Goal: Information Seeking & Learning: Learn about a topic

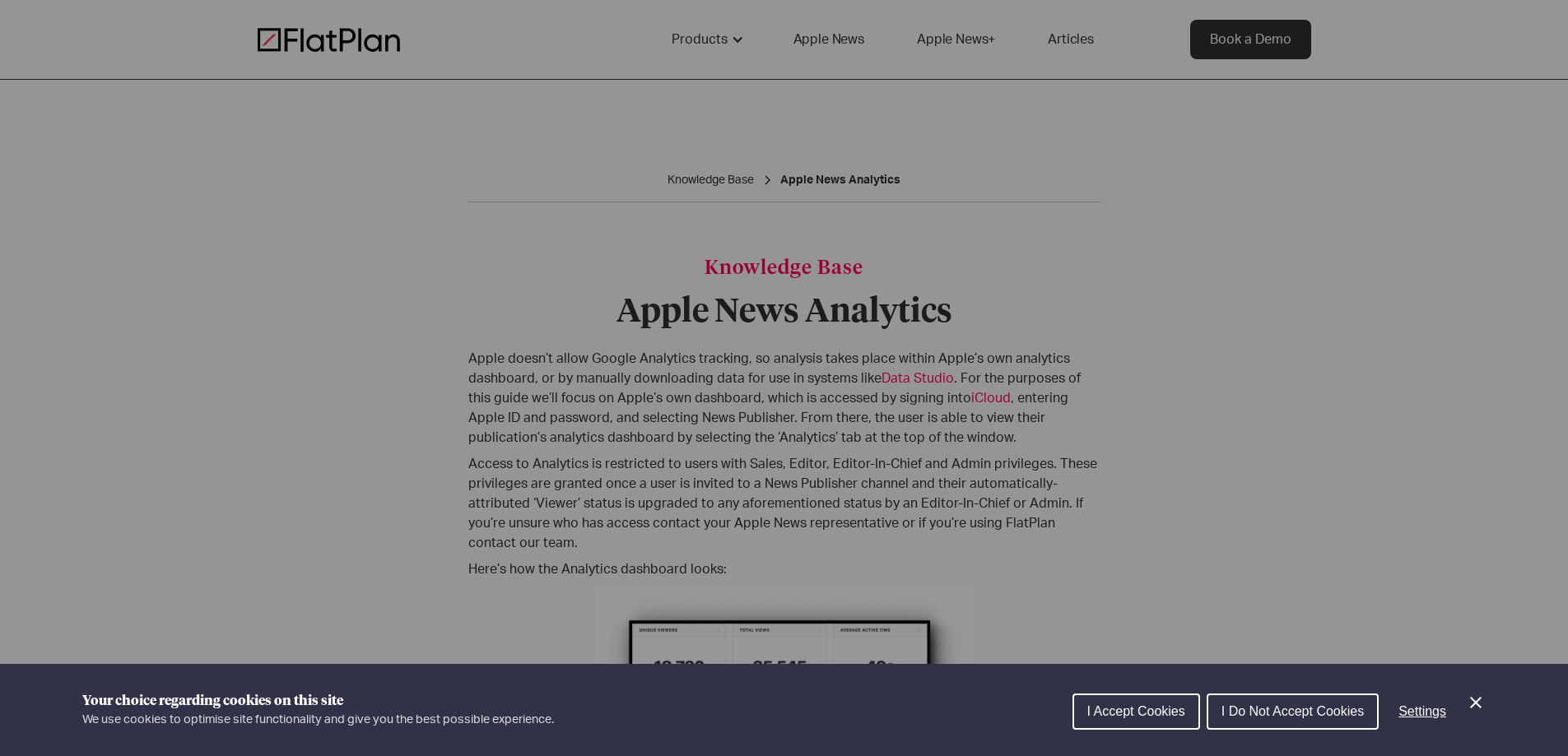
click at [1123, 712] on span "I Accept Cookies" at bounding box center [1136, 711] width 98 height 14
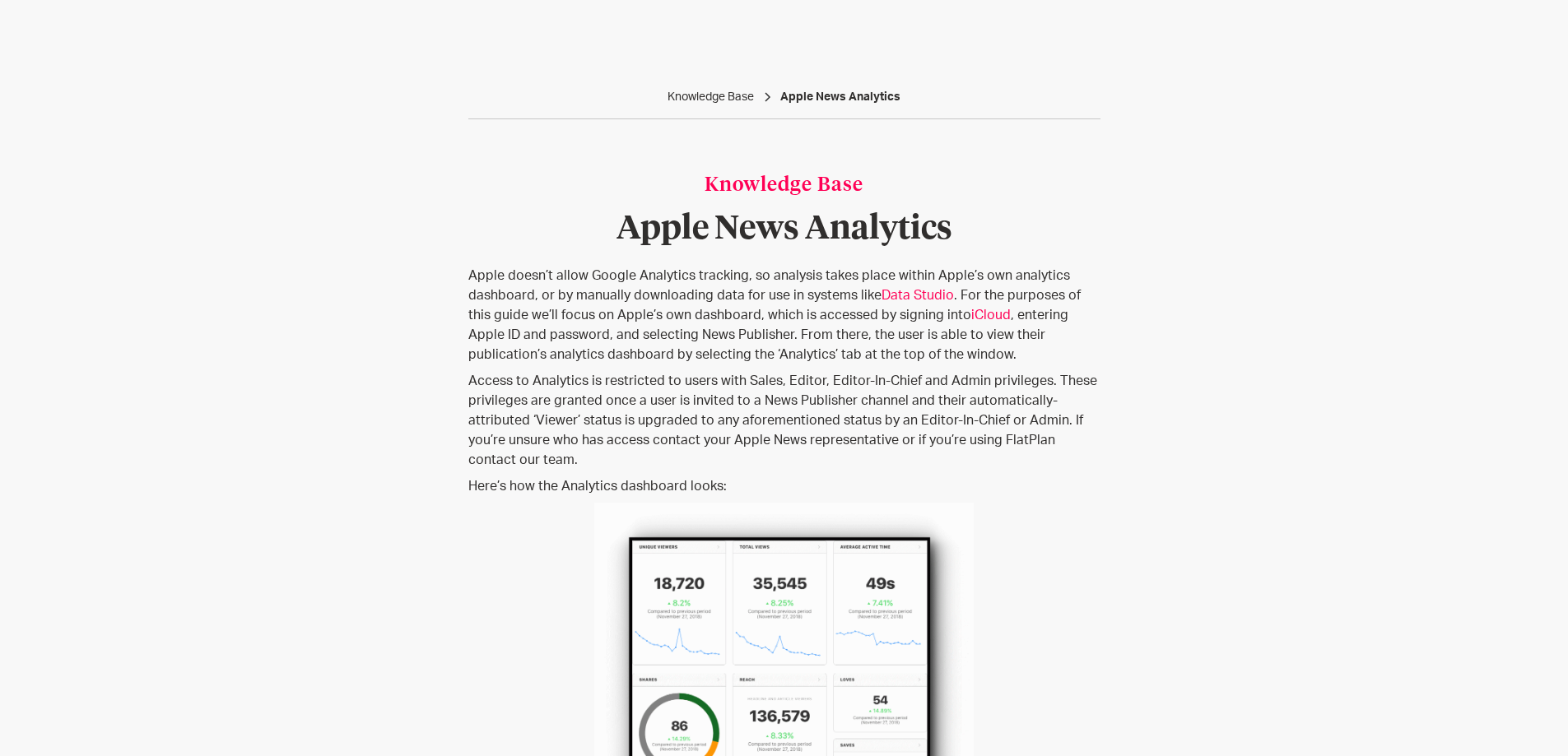
scroll to position [329, 0]
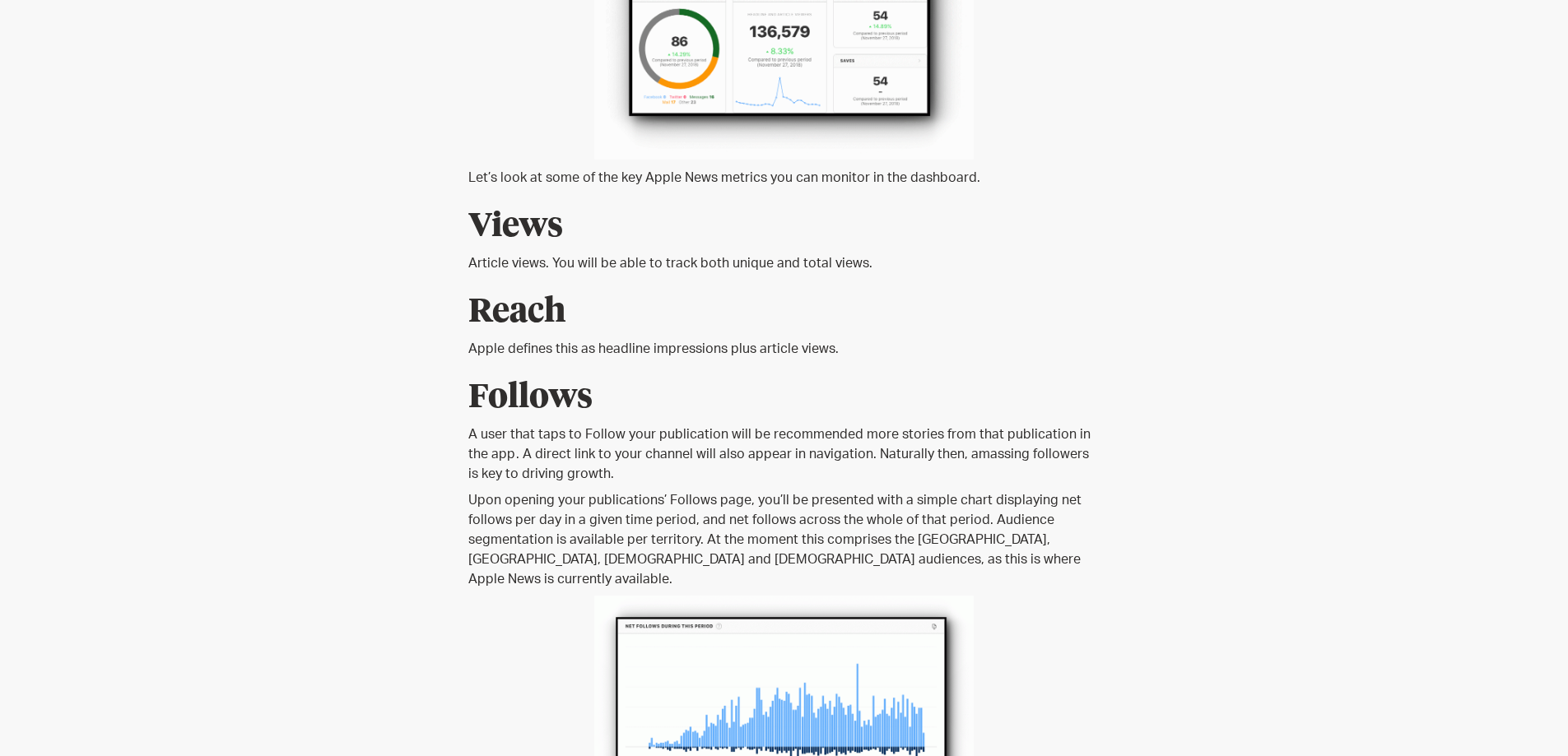
click at [638, 425] on p "A user that taps to Follow your publication will be recommended more stories fr…" at bounding box center [784, 455] width 632 height 60
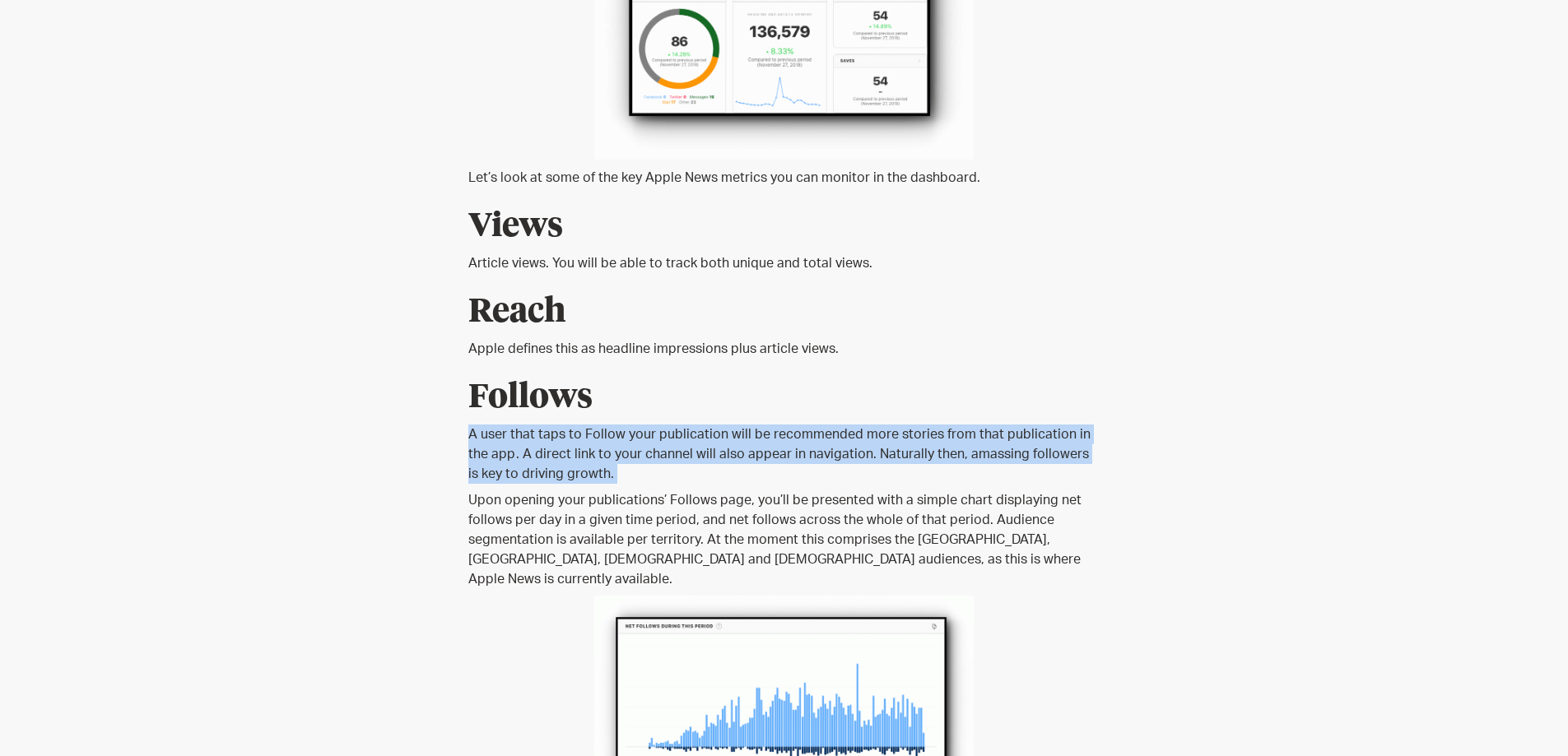
click at [638, 425] on p "A user that taps to Follow your publication will be recommended more stories fr…" at bounding box center [784, 455] width 632 height 60
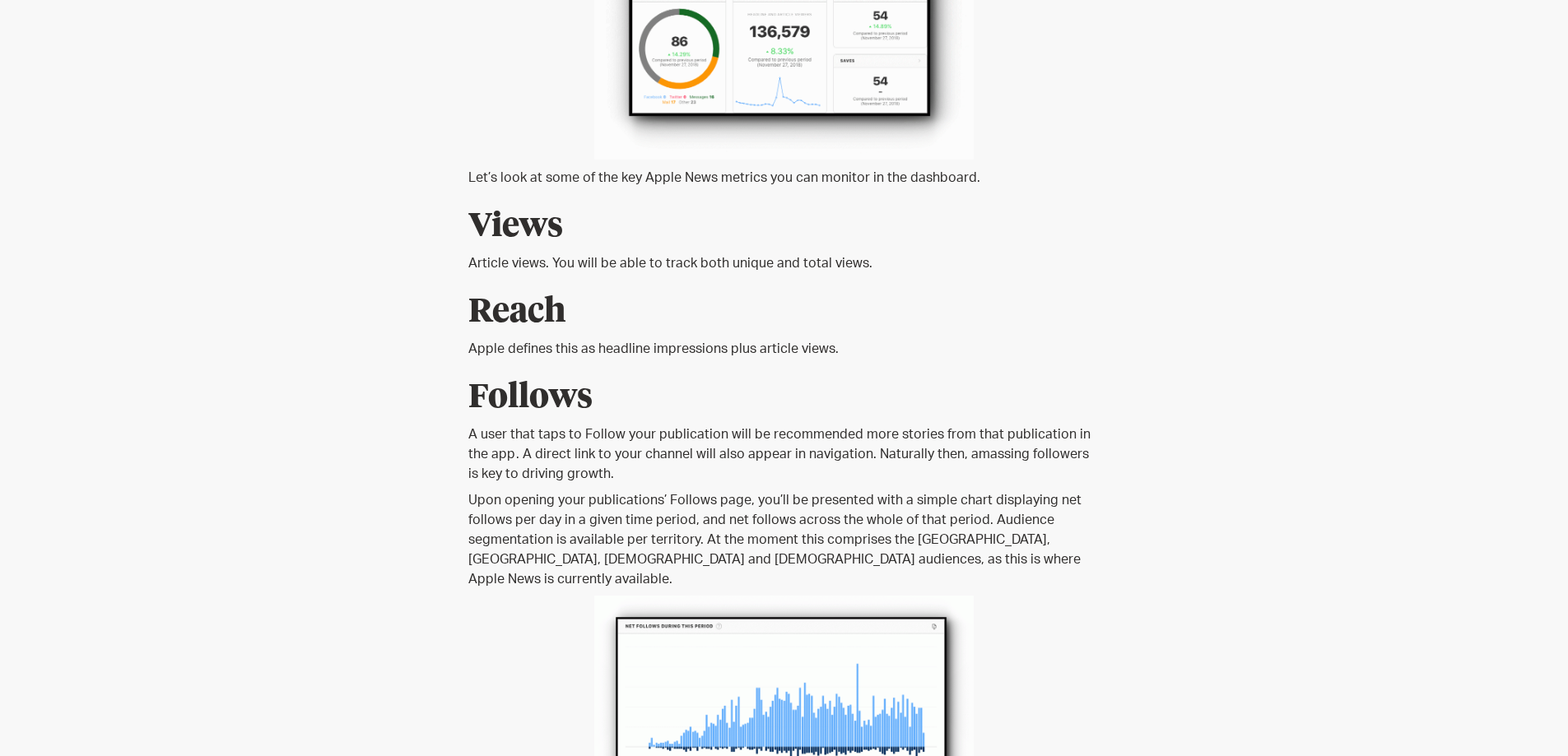
click at [772, 493] on p "Upon opening your publications’ Follows page, you’ll be presented with a simple…" at bounding box center [784, 539] width 632 height 99
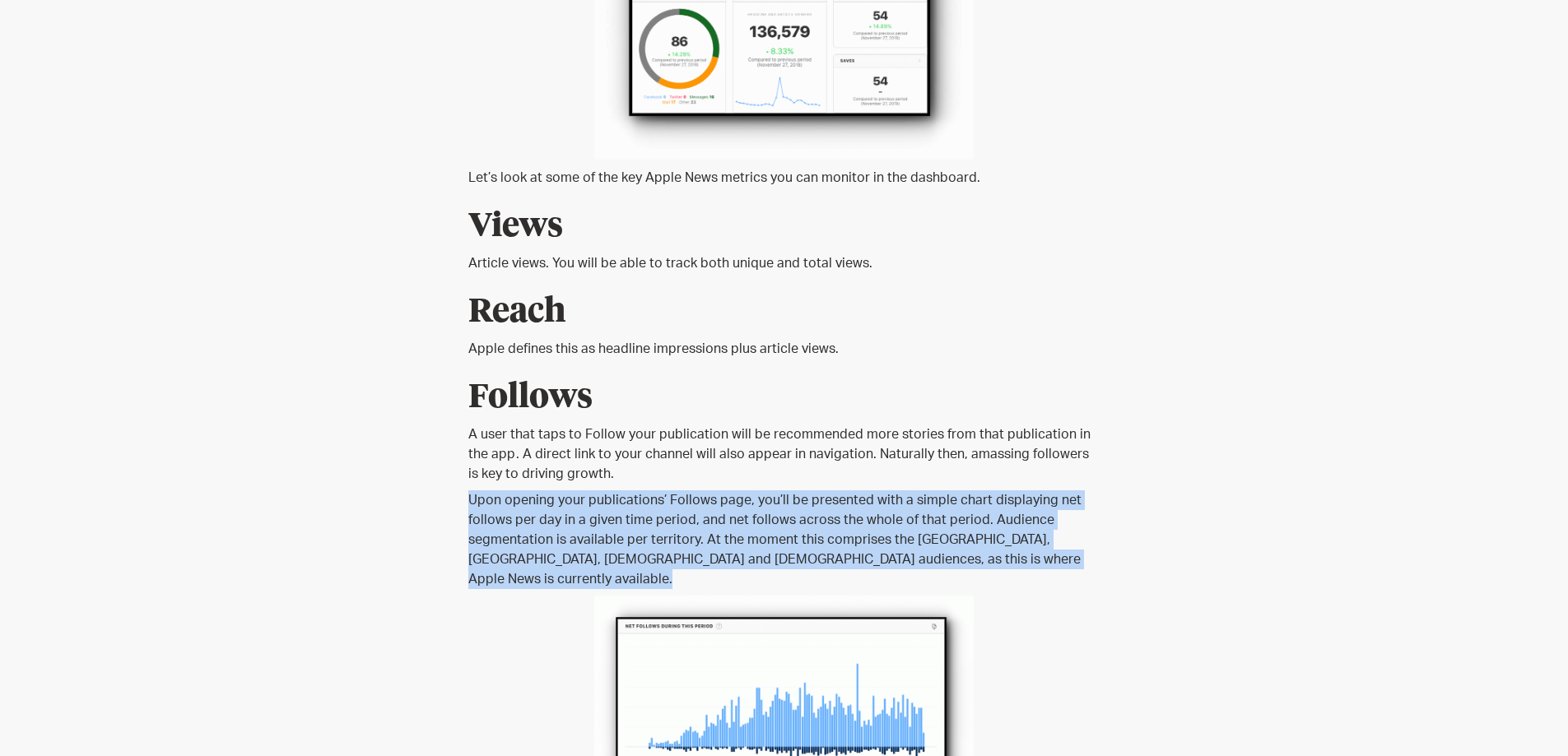
click at [772, 493] on p "Upon opening your publications’ Follows page, you’ll be presented with a simple…" at bounding box center [784, 539] width 632 height 99
click at [660, 495] on p "Upon opening your publications’ Follows page, you’ll be presented with a simple…" at bounding box center [784, 539] width 632 height 99
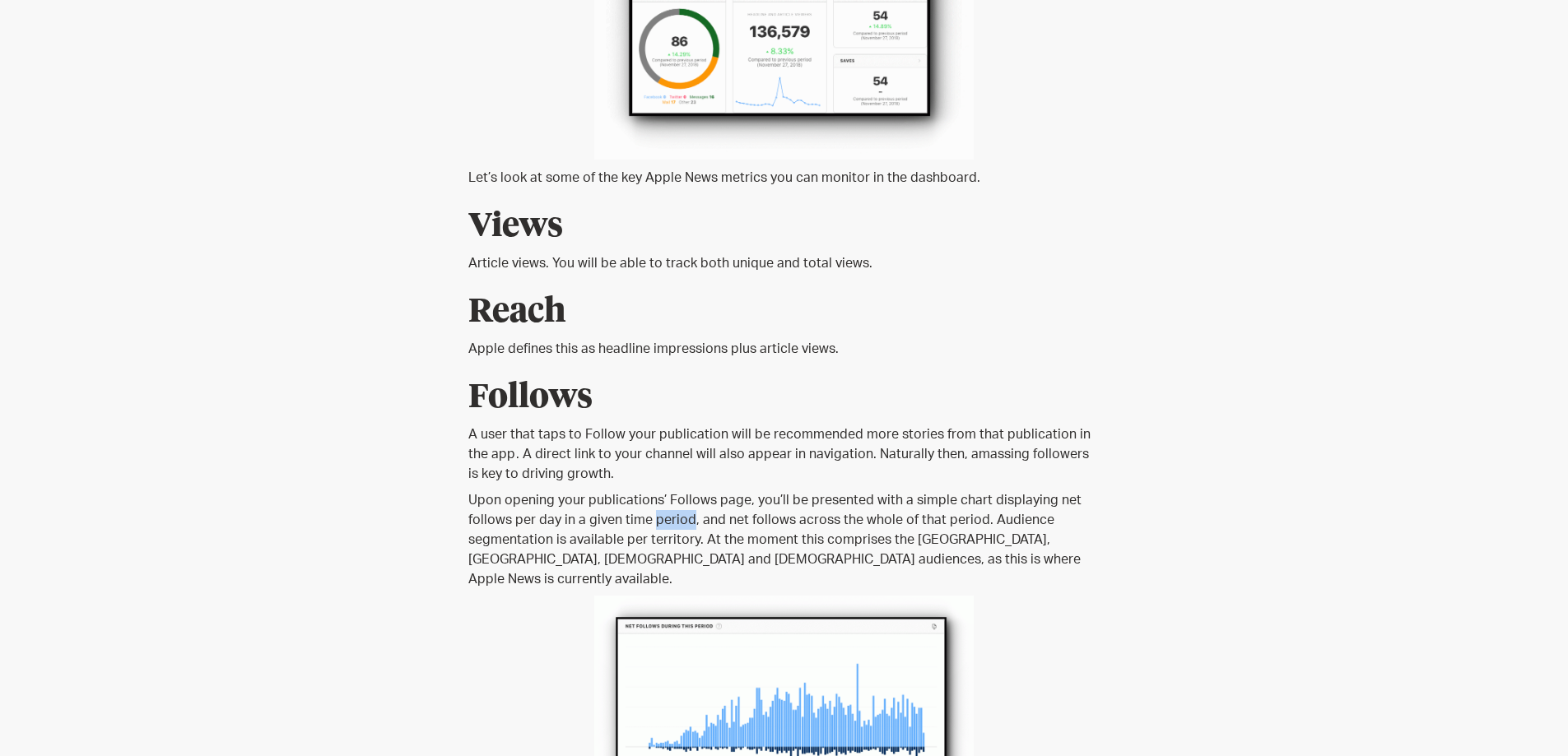
click at [660, 495] on p "Upon opening your publications’ Follows page, you’ll be presented with a simple…" at bounding box center [784, 539] width 632 height 99
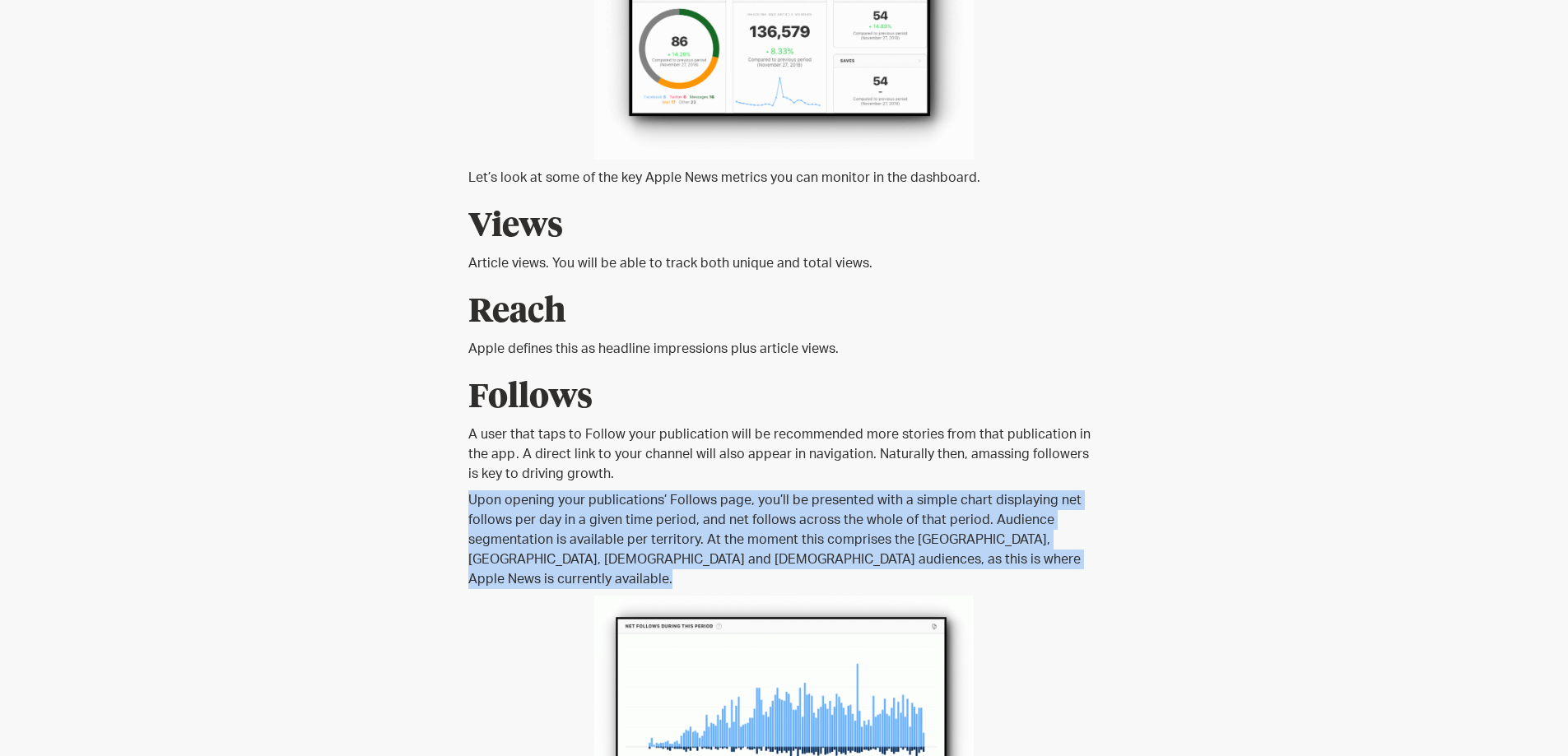
click at [660, 495] on p "Upon opening your publications’ Follows page, you’ll be presented with a simple…" at bounding box center [784, 539] width 632 height 99
click at [879, 490] on p "Upon opening your publications’ Follows page, you’ll be presented with a simple…" at bounding box center [784, 539] width 632 height 99
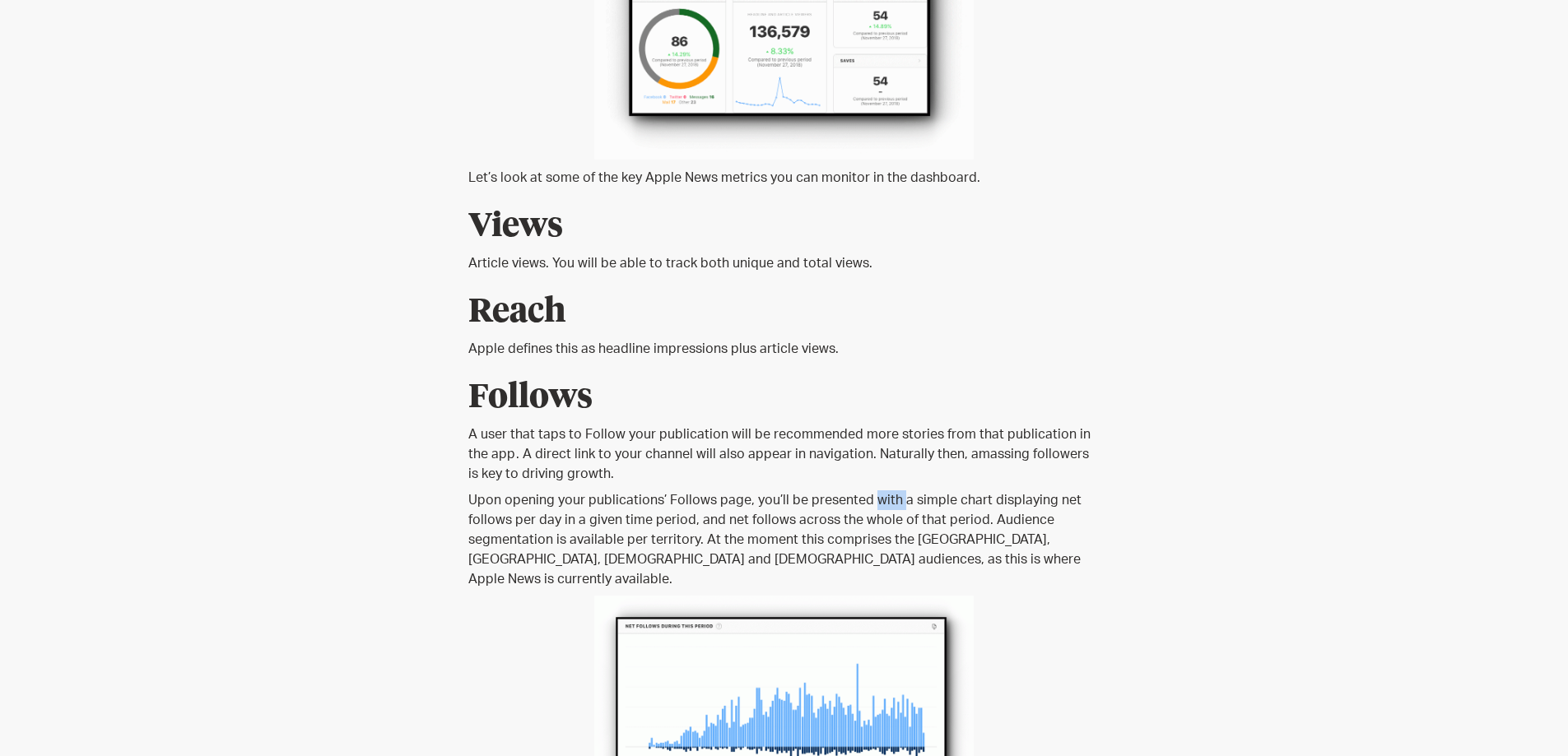
click at [879, 490] on p "Upon opening your publications’ Follows page, you’ll be presented with a simple…" at bounding box center [784, 539] width 632 height 99
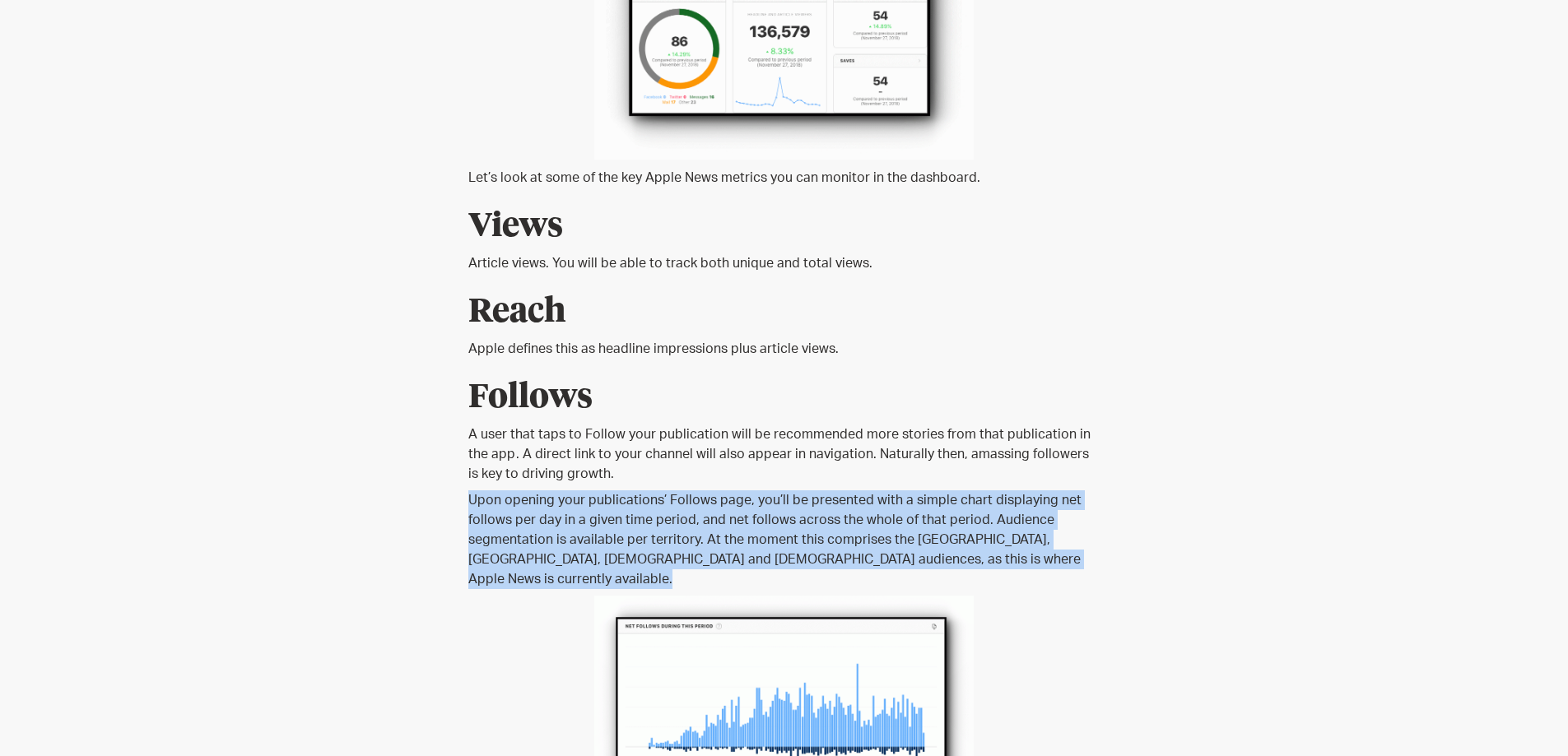
click at [879, 490] on p "Upon opening your publications’ Follows page, you’ll be presented with a simple…" at bounding box center [784, 539] width 632 height 99
click at [684, 490] on p "Upon opening your publications’ Follows page, you’ll be presented with a simple…" at bounding box center [784, 539] width 632 height 99
click at [690, 490] on p "Upon opening your publications’ Follows page, you’ll be presented with a simple…" at bounding box center [784, 539] width 632 height 99
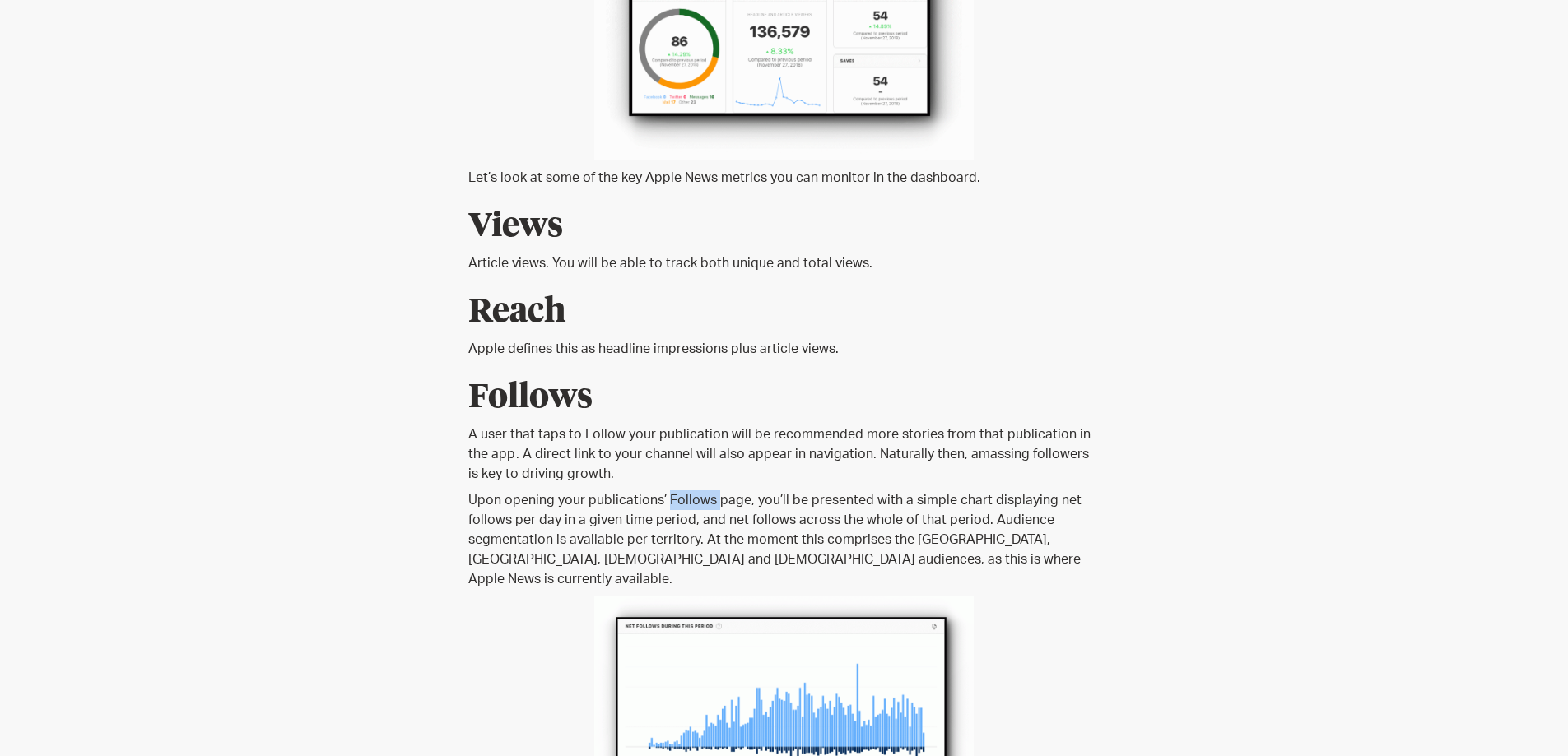
click at [690, 490] on p "Upon opening your publications’ Follows page, you’ll be presented with a simple…" at bounding box center [784, 539] width 632 height 99
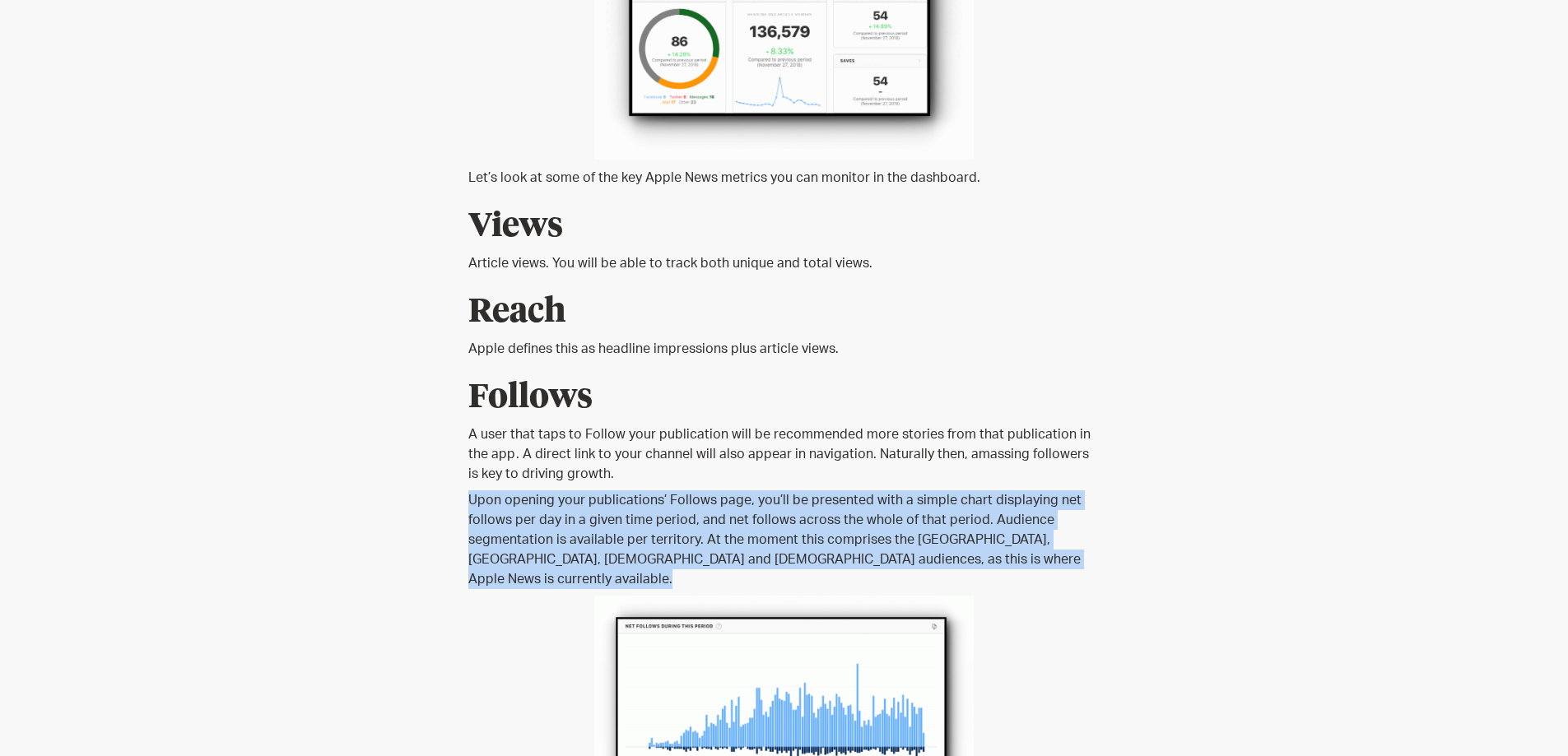
click at [690, 490] on p "Upon opening your publications’ Follows page, you’ll be presented with a simple…" at bounding box center [784, 539] width 632 height 99
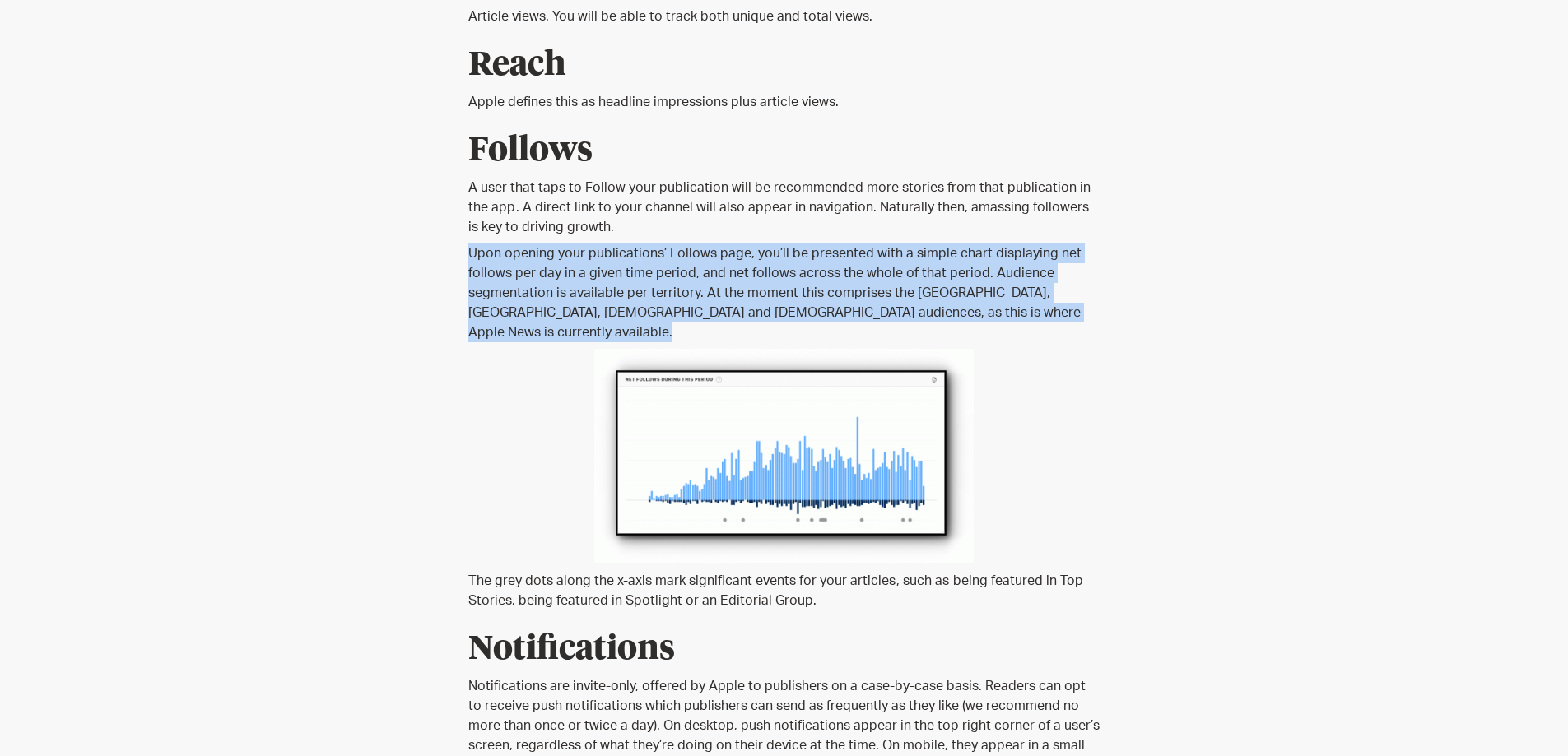
scroll to position [1097, 0]
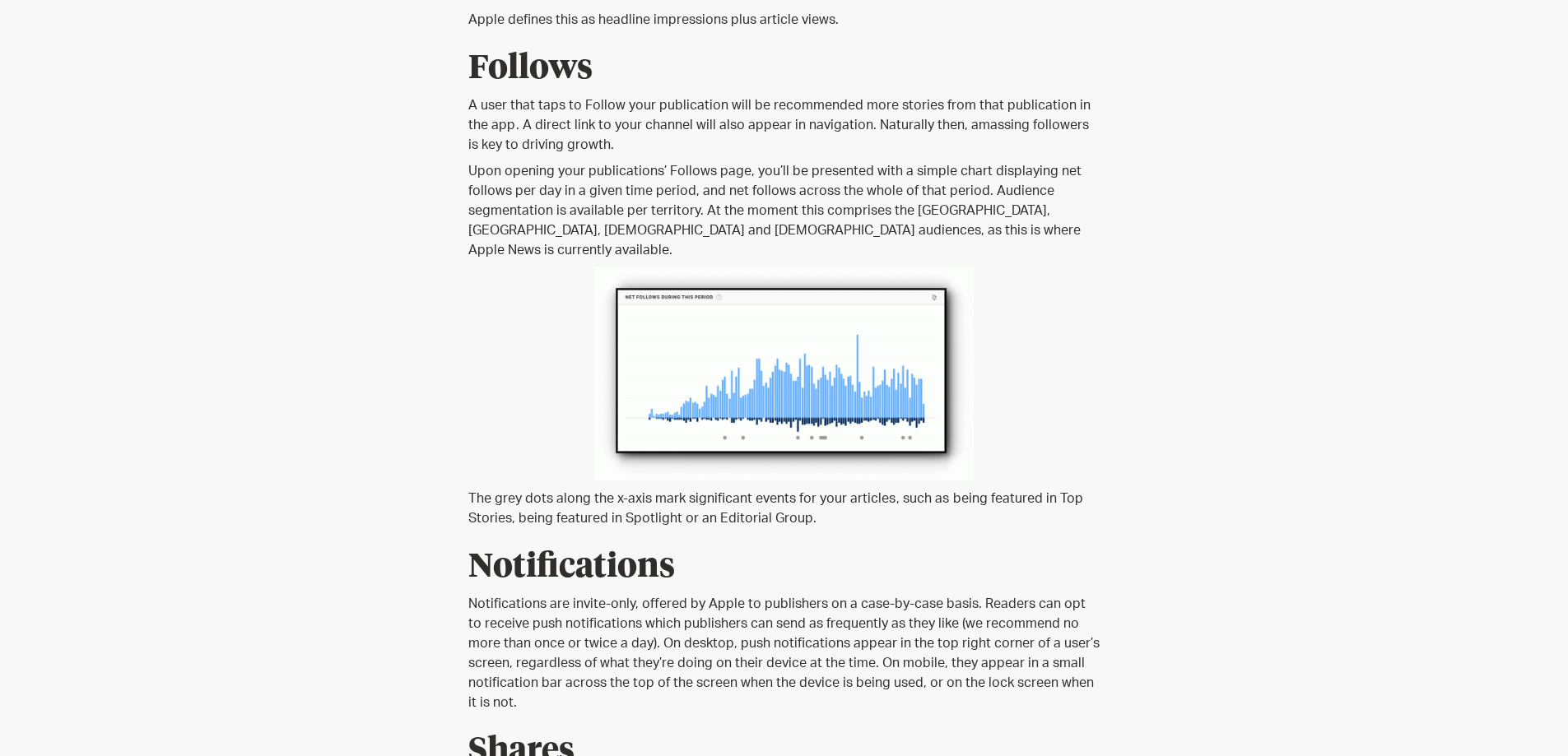
click at [669, 489] on p "The grey dots along the x-axis mark significant events for your articles , such…" at bounding box center [784, 509] width 632 height 40
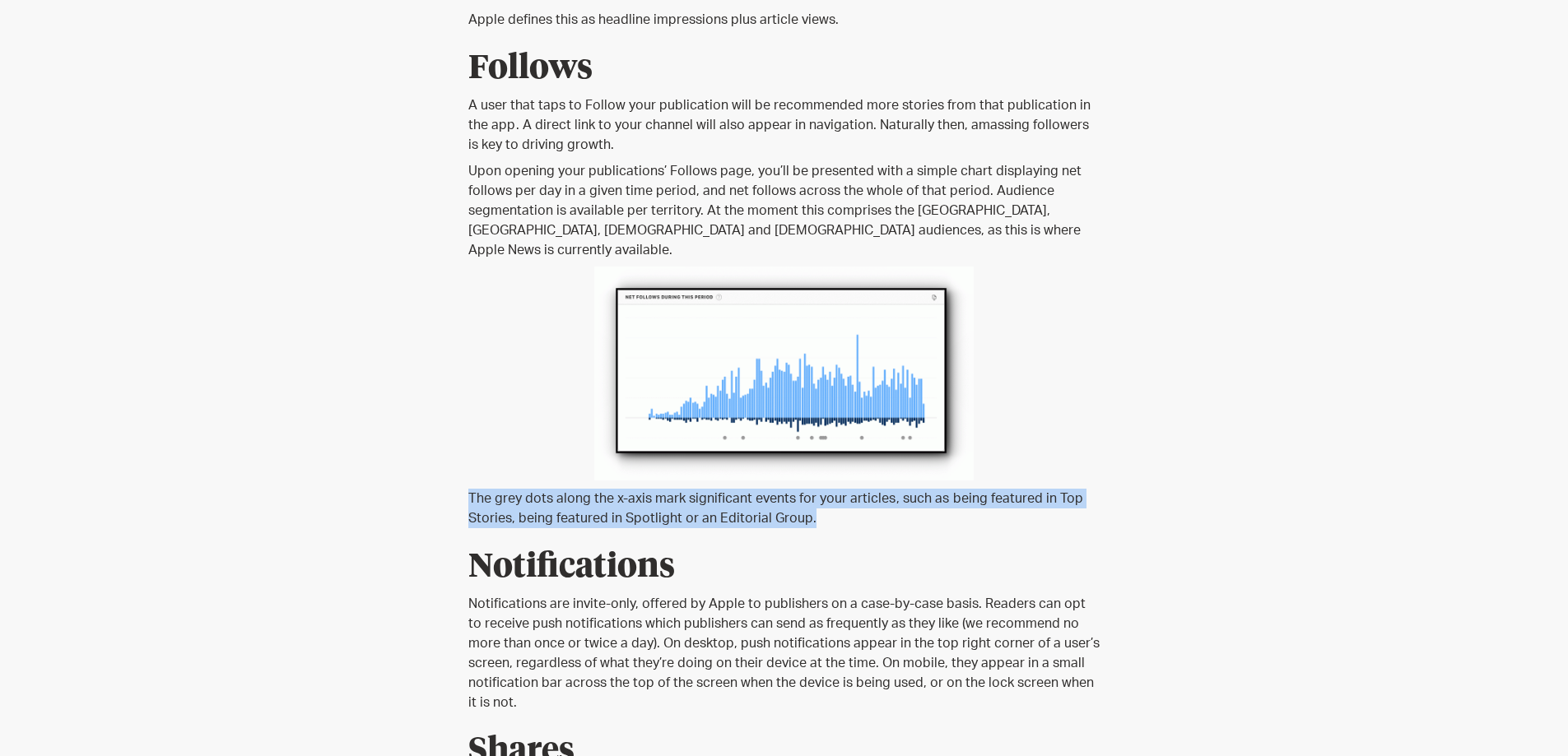
click at [669, 489] on p "The grey dots along the x-axis mark significant events for your articles , such…" at bounding box center [784, 509] width 632 height 40
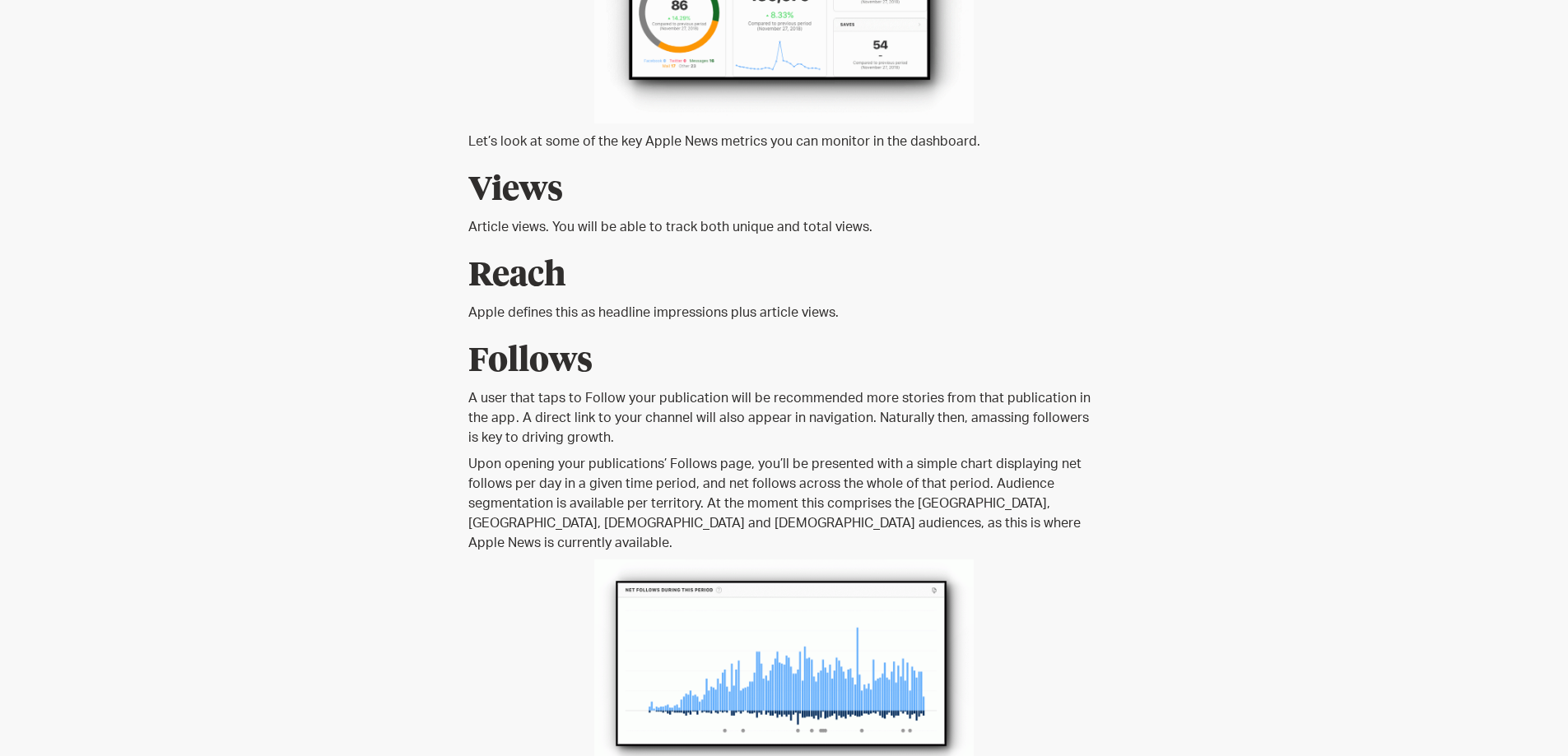
scroll to position [2426, 0]
